Goal: Check status: Check status

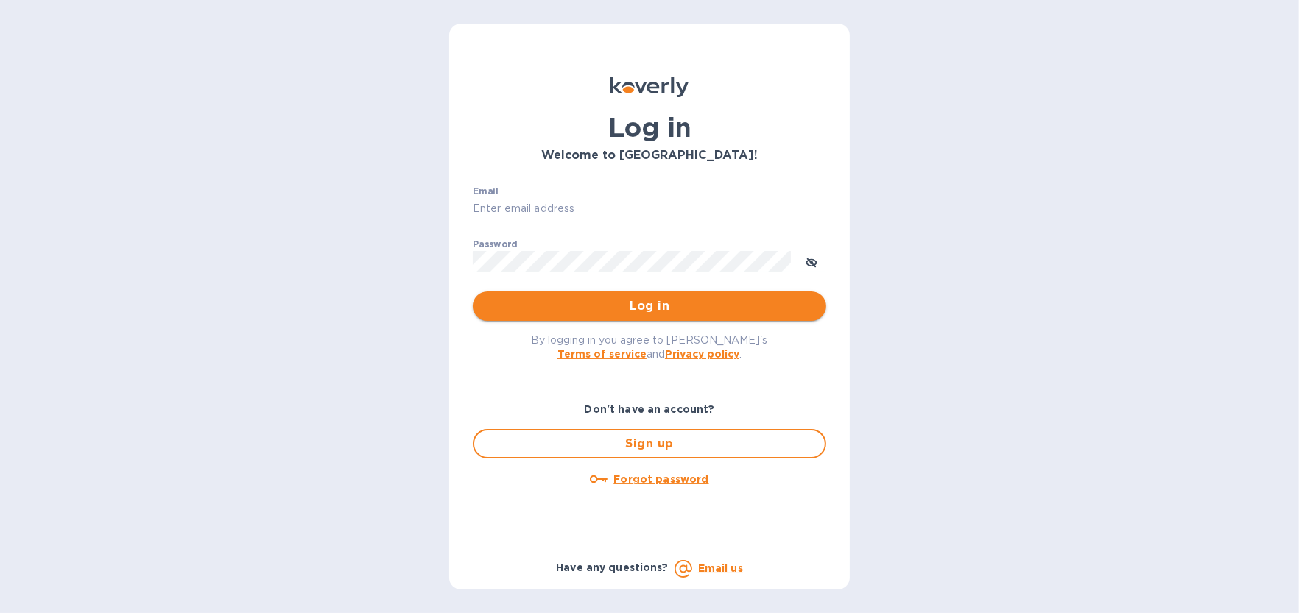
type input "[EMAIL_ADDRESS][DOMAIN_NAME]"
click at [663, 310] on span "Log in" at bounding box center [650, 307] width 330 height 18
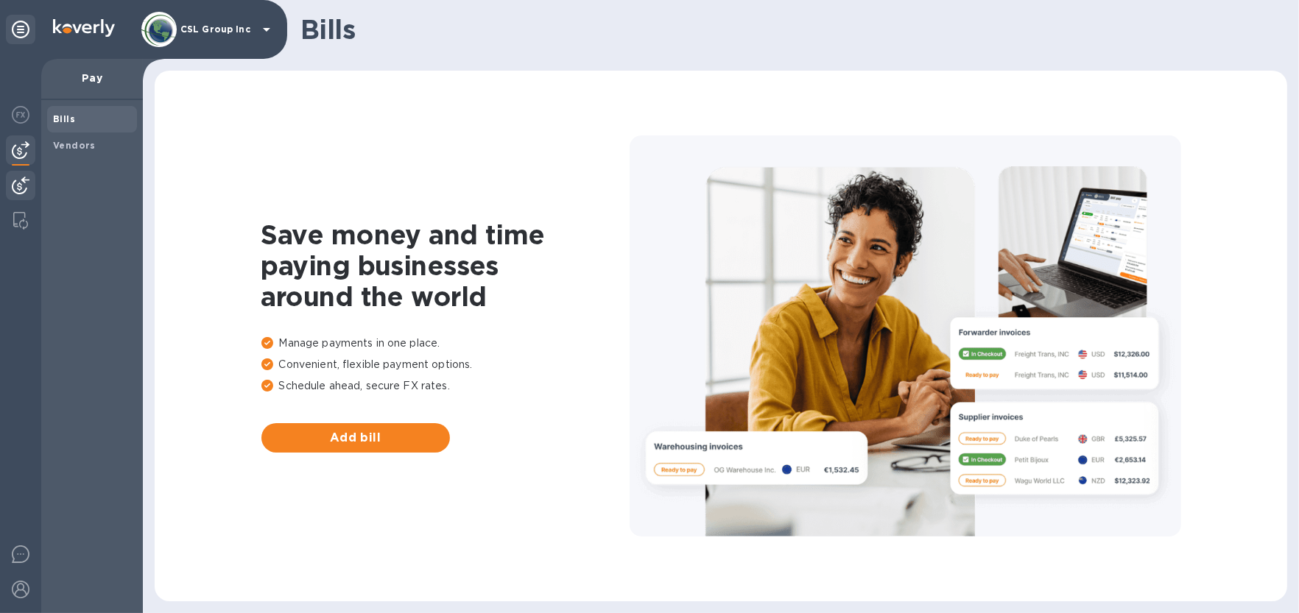
click at [12, 192] on img at bounding box center [21, 186] width 18 height 18
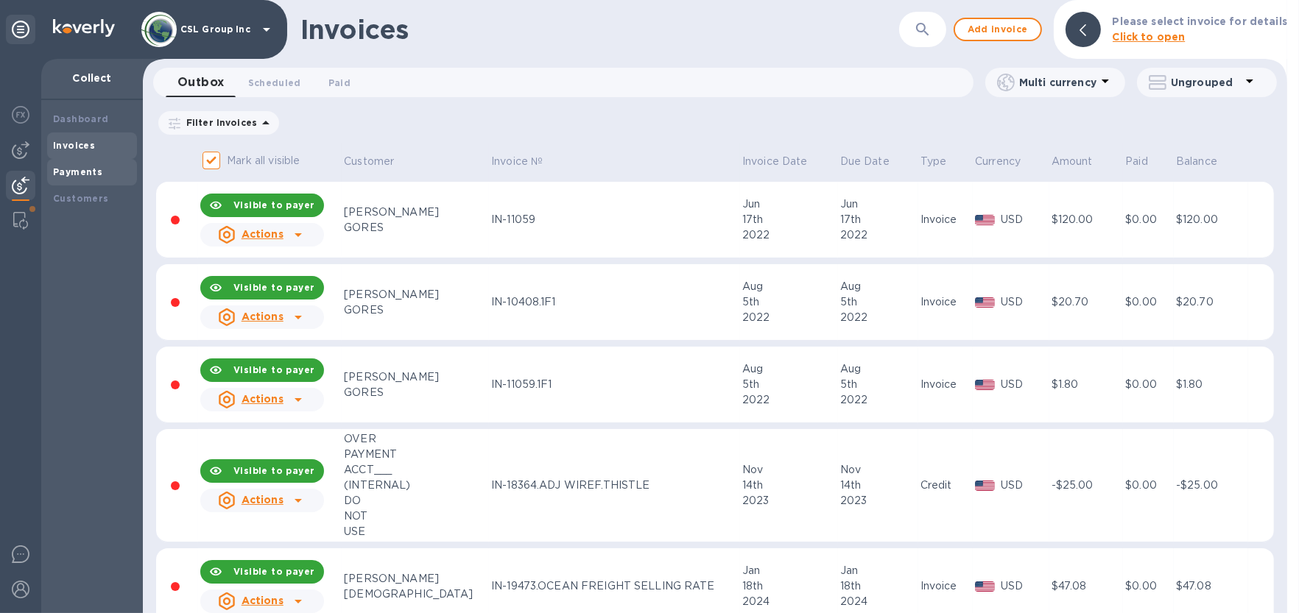
click at [86, 161] on div "Payments" at bounding box center [92, 172] width 90 height 27
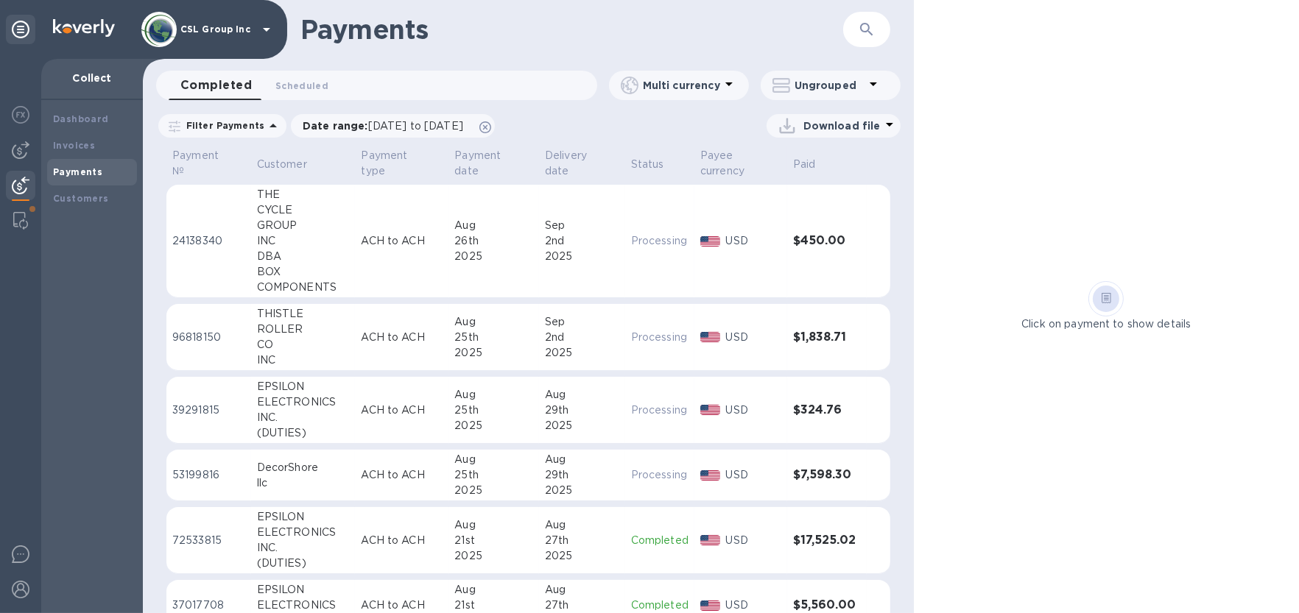
scroll to position [196, 0]
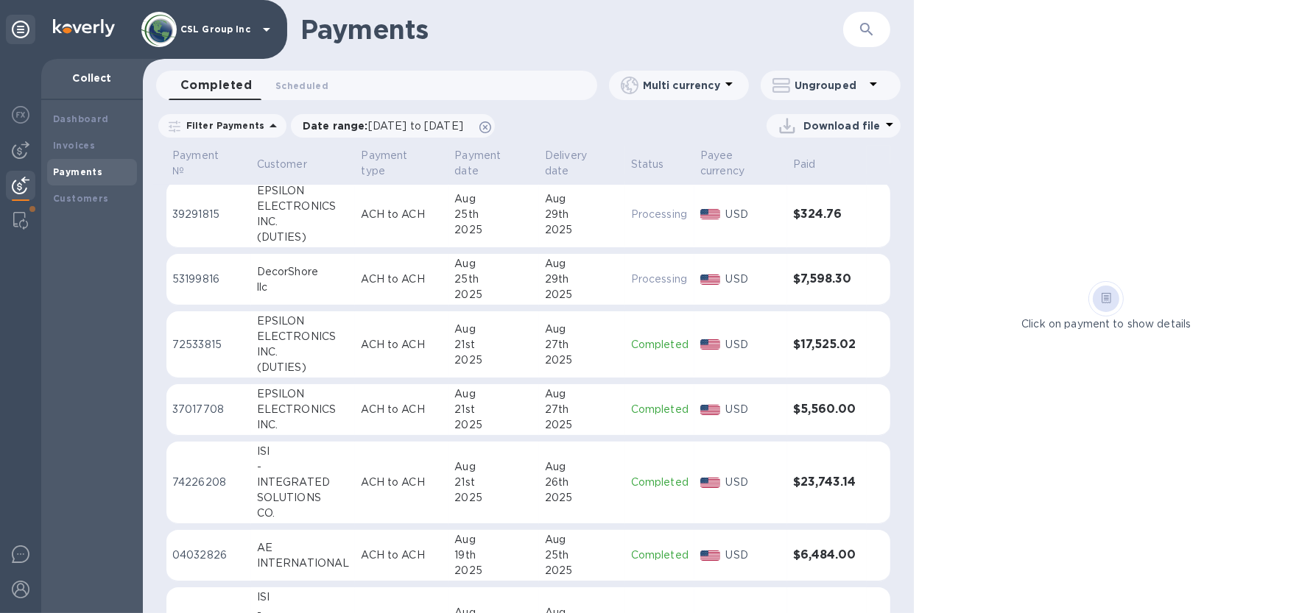
click at [361, 402] on p "ACH to ACH" at bounding box center [402, 409] width 82 height 15
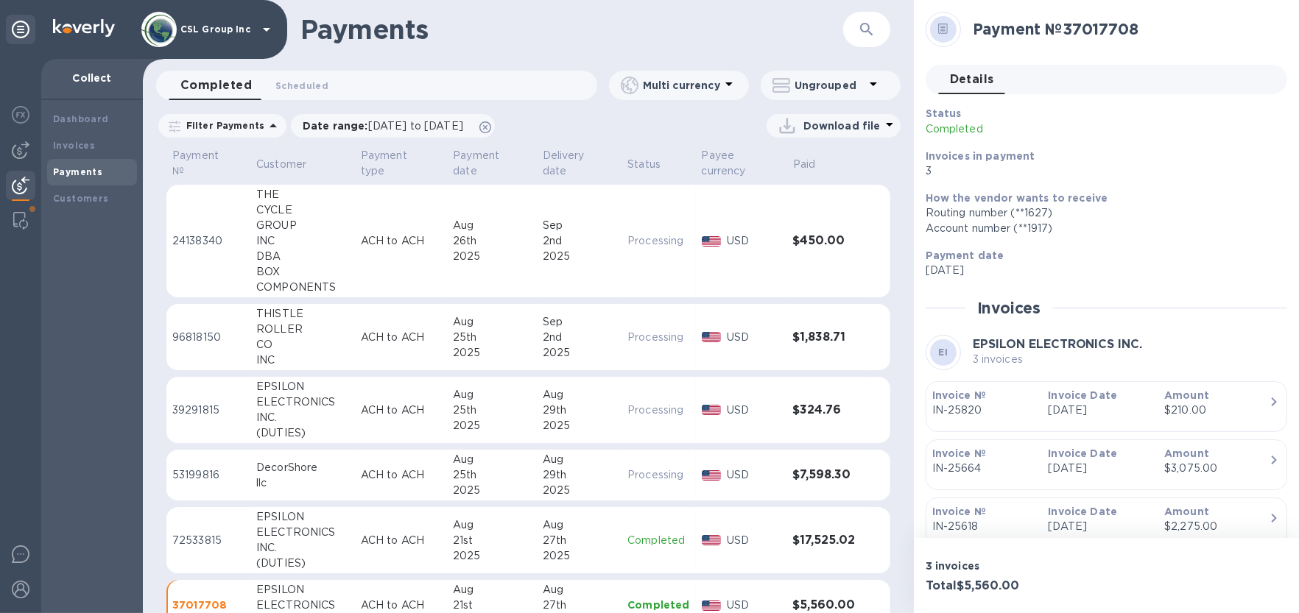
click at [886, 21] on div "​" at bounding box center [866, 30] width 47 height 36
click at [867, 25] on icon "button" at bounding box center [867, 30] width 18 height 18
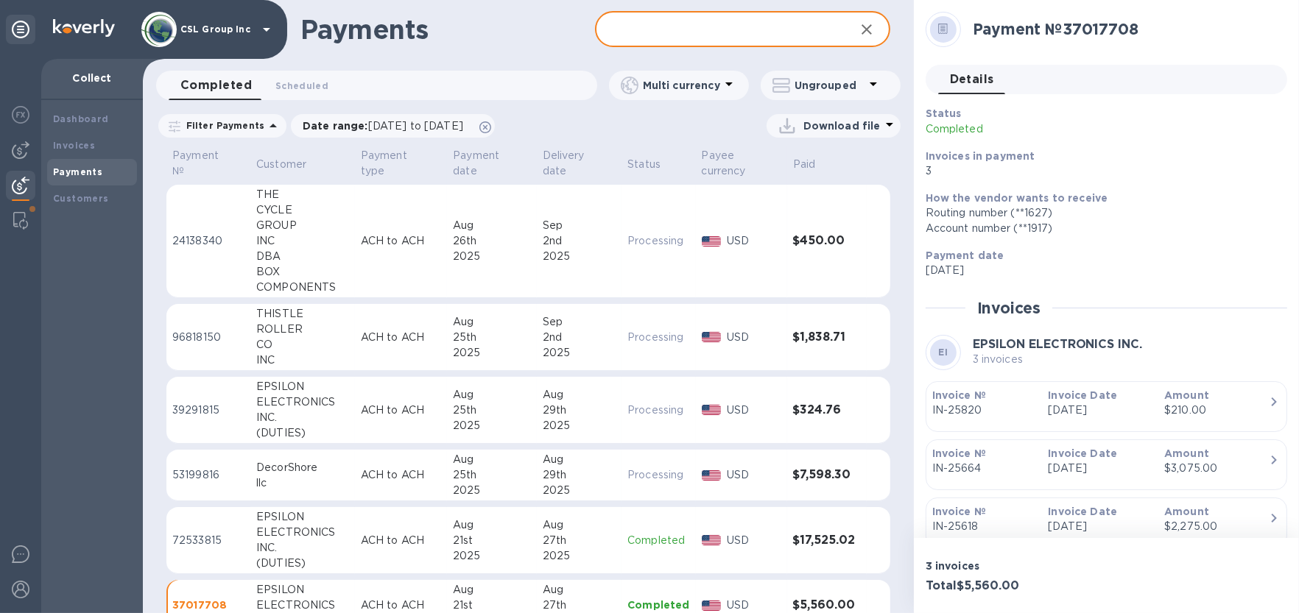
click at [763, 32] on input "text" at bounding box center [718, 30] width 247 height 36
type input "epsi"
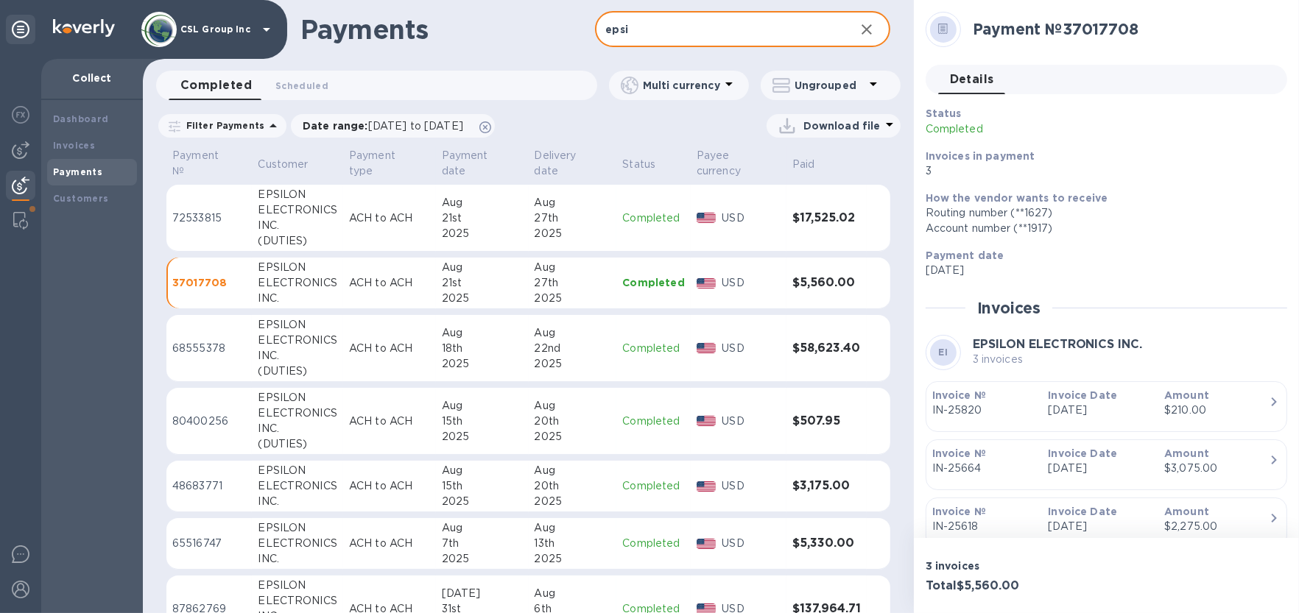
drag, startPoint x: 649, startPoint y: 27, endPoint x: 521, endPoint y: 24, distance: 127.5
click at [521, 24] on div "Payments epsi ​" at bounding box center [528, 29] width 771 height 59
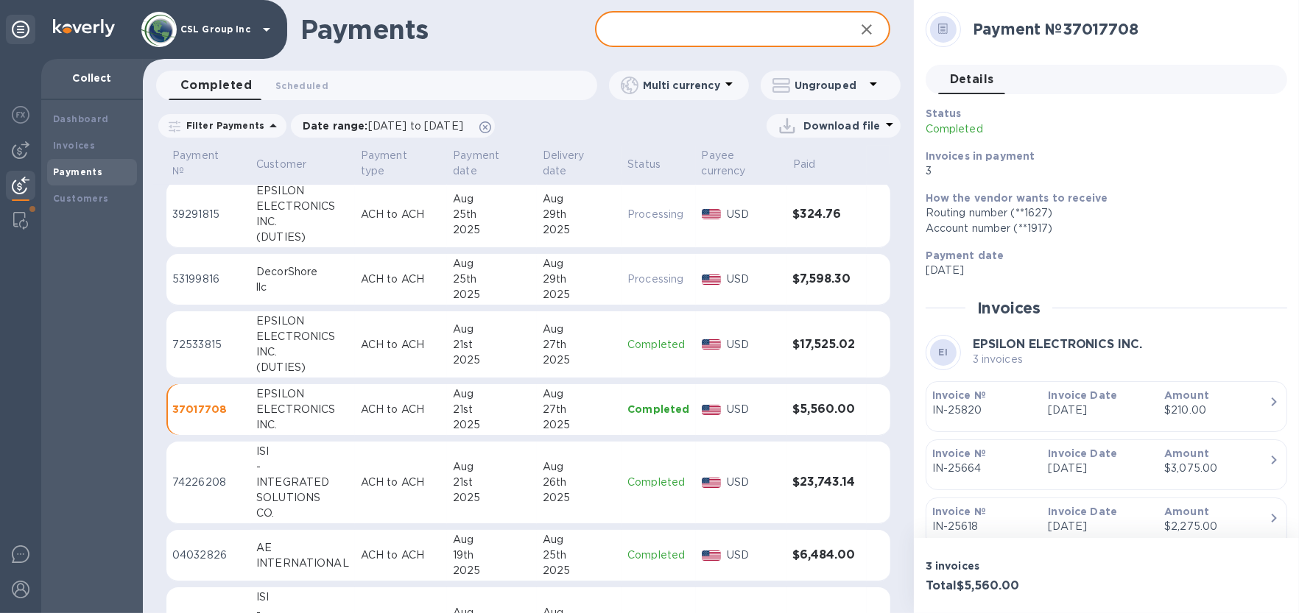
scroll to position [295, 0]
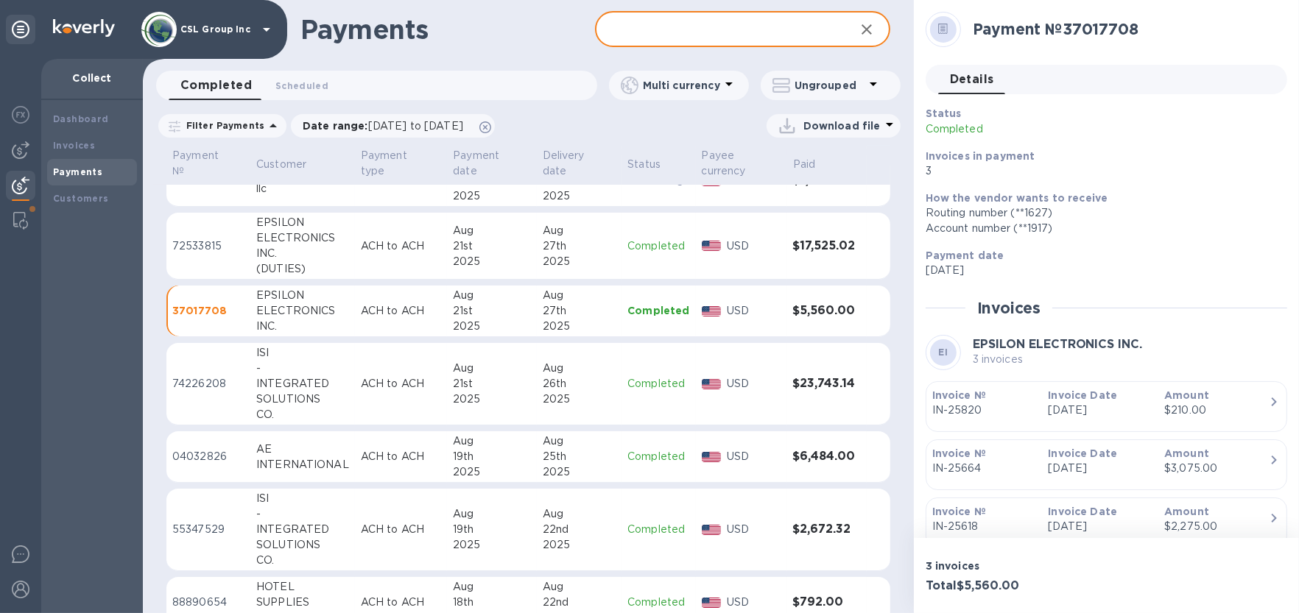
click at [498, 307] on div "21st" at bounding box center [491, 310] width 77 height 15
